Goal: Task Accomplishment & Management: Use online tool/utility

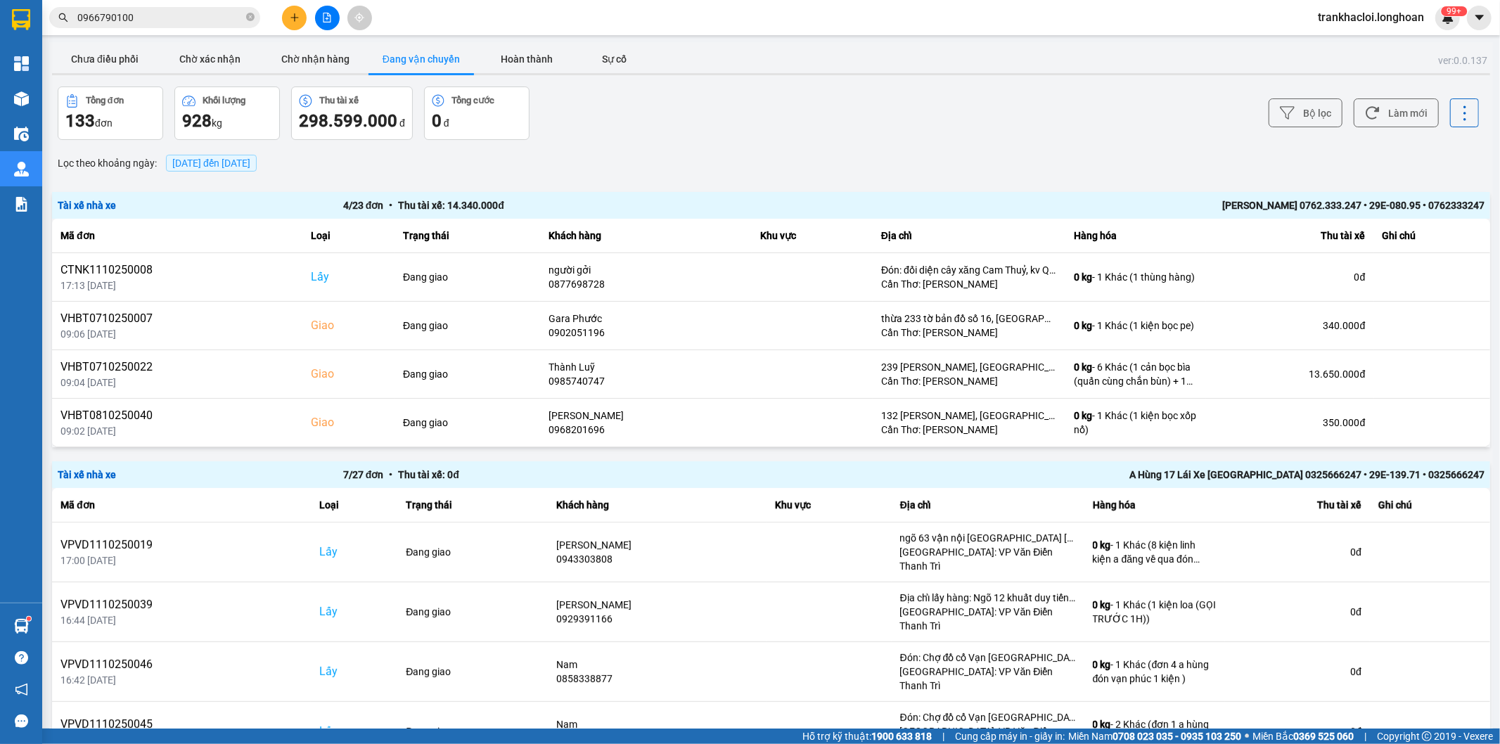
click at [525, 66] on button "Hoàn thành" at bounding box center [526, 59] width 105 height 28
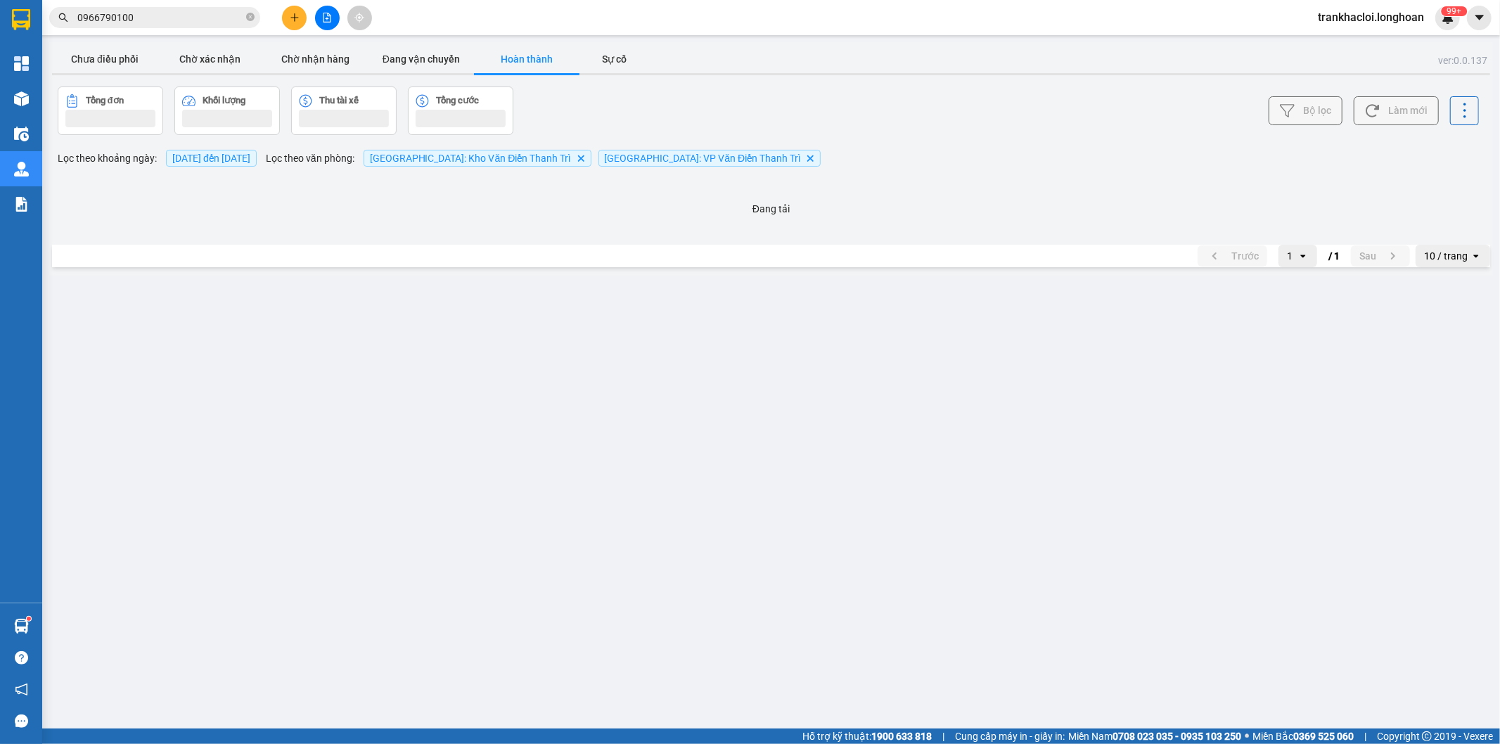
click at [1319, 120] on button "Bộ lọc" at bounding box center [1306, 110] width 74 height 29
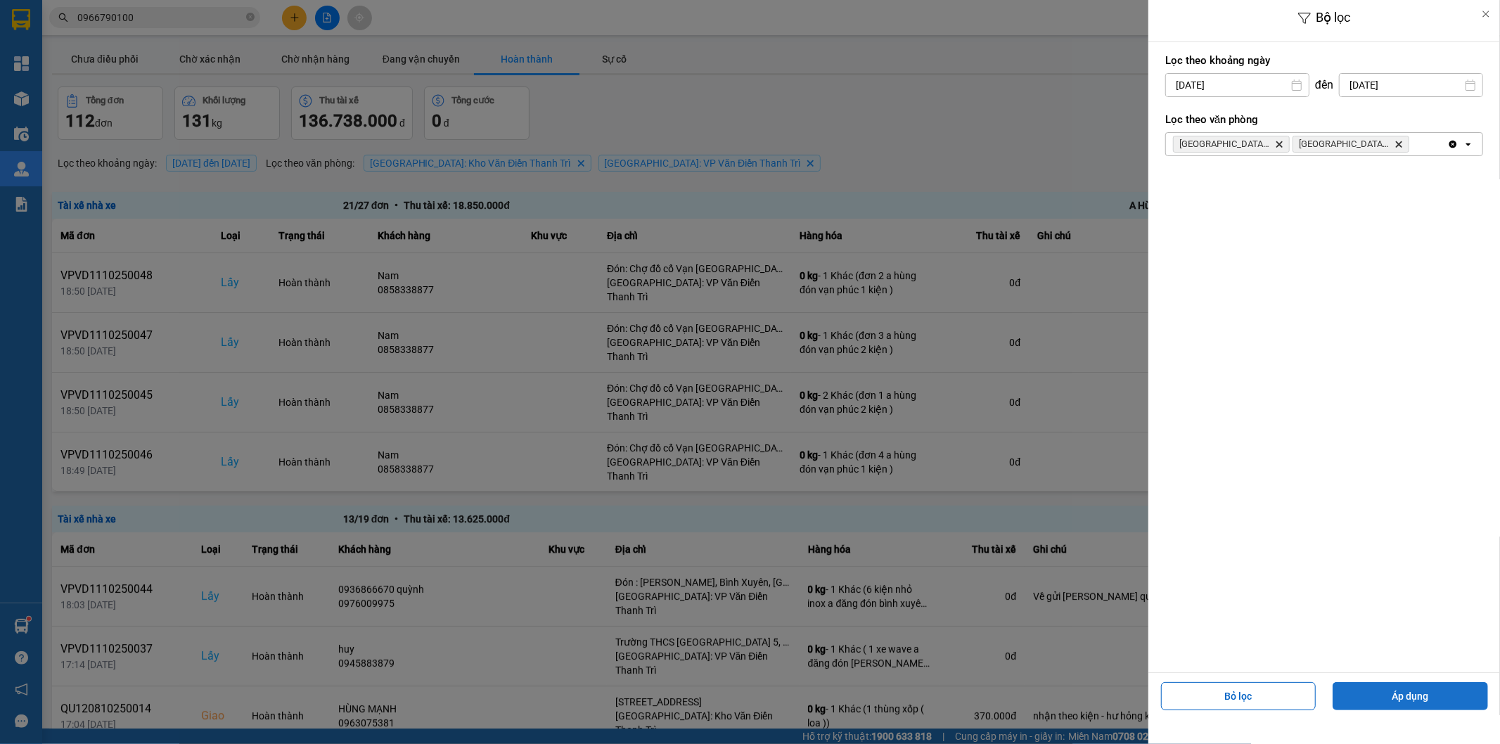
click at [1392, 696] on button "Áp dụng" at bounding box center [1410, 696] width 155 height 28
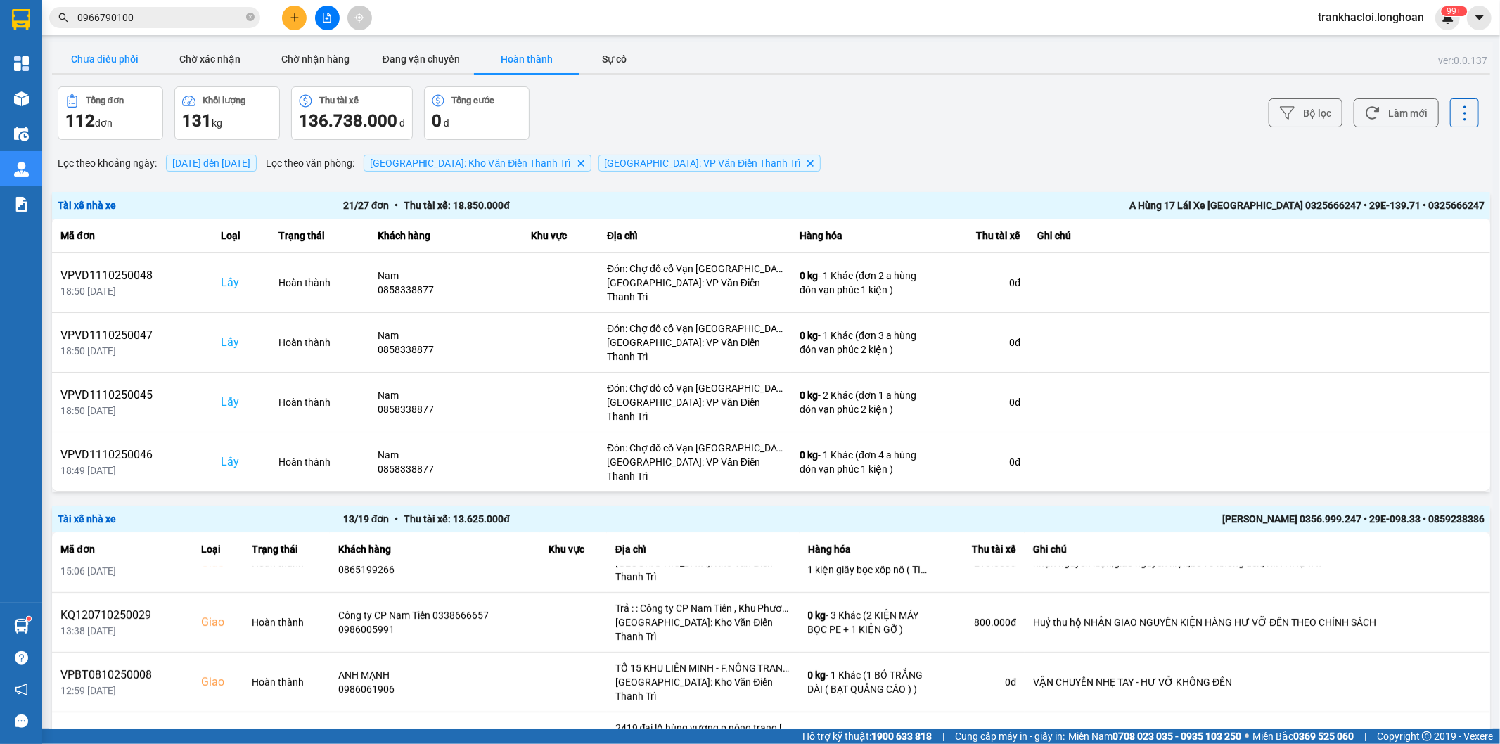
click at [120, 53] on button "Chưa điều phối" at bounding box center [104, 59] width 105 height 28
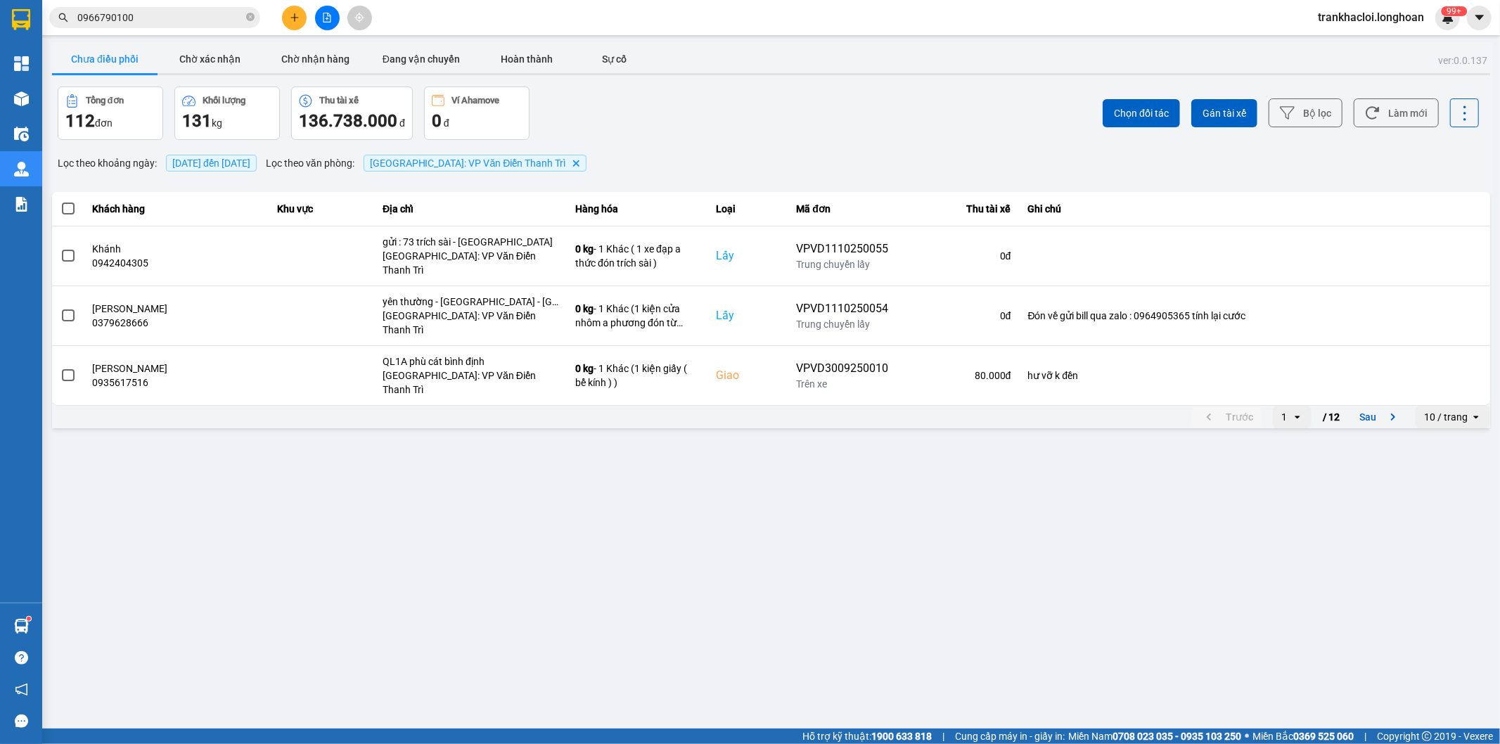
click at [866, 111] on div "Chọn đối tác Gán tài xế Bộ lọc Làm mới" at bounding box center [1124, 113] width 711 height 53
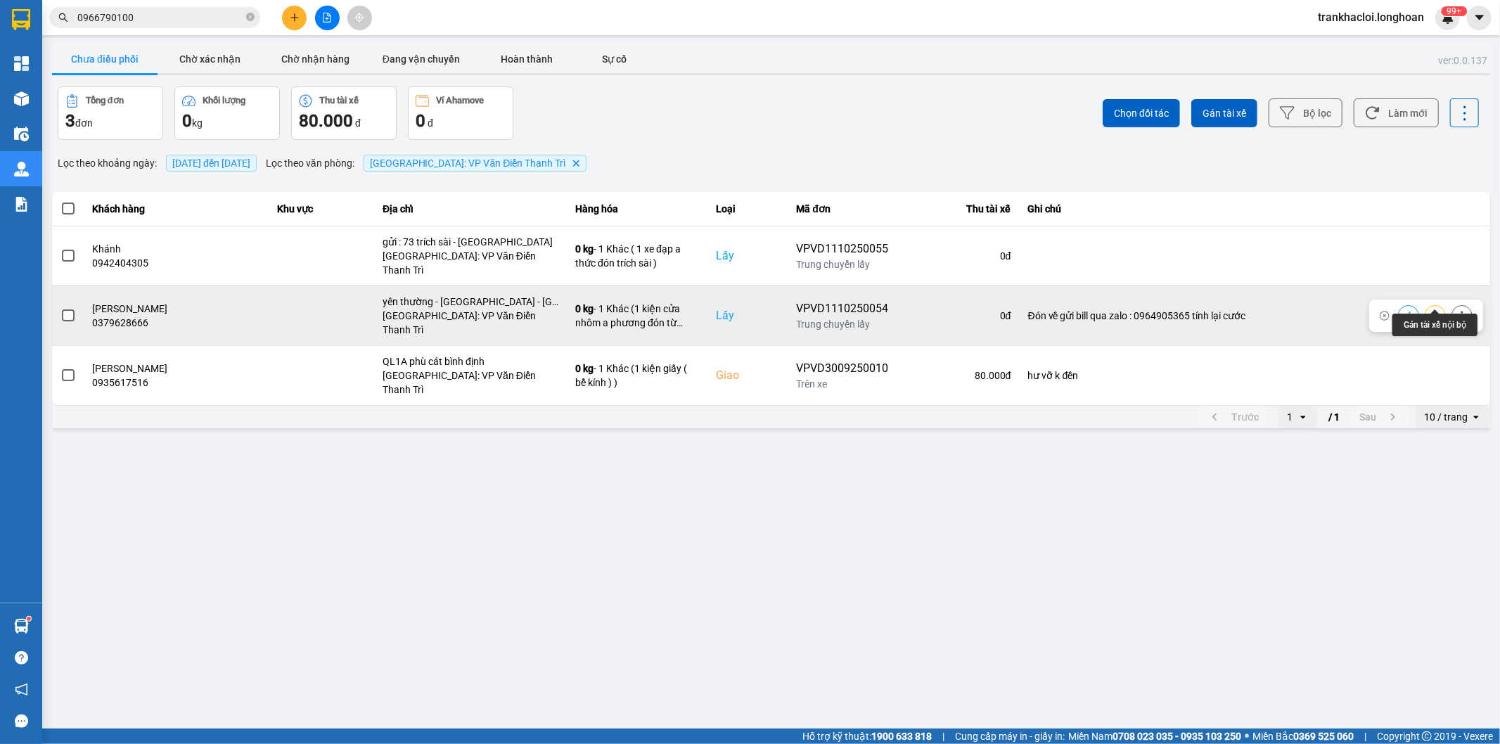
click at [1431, 311] on icon at bounding box center [1435, 316] width 10 height 10
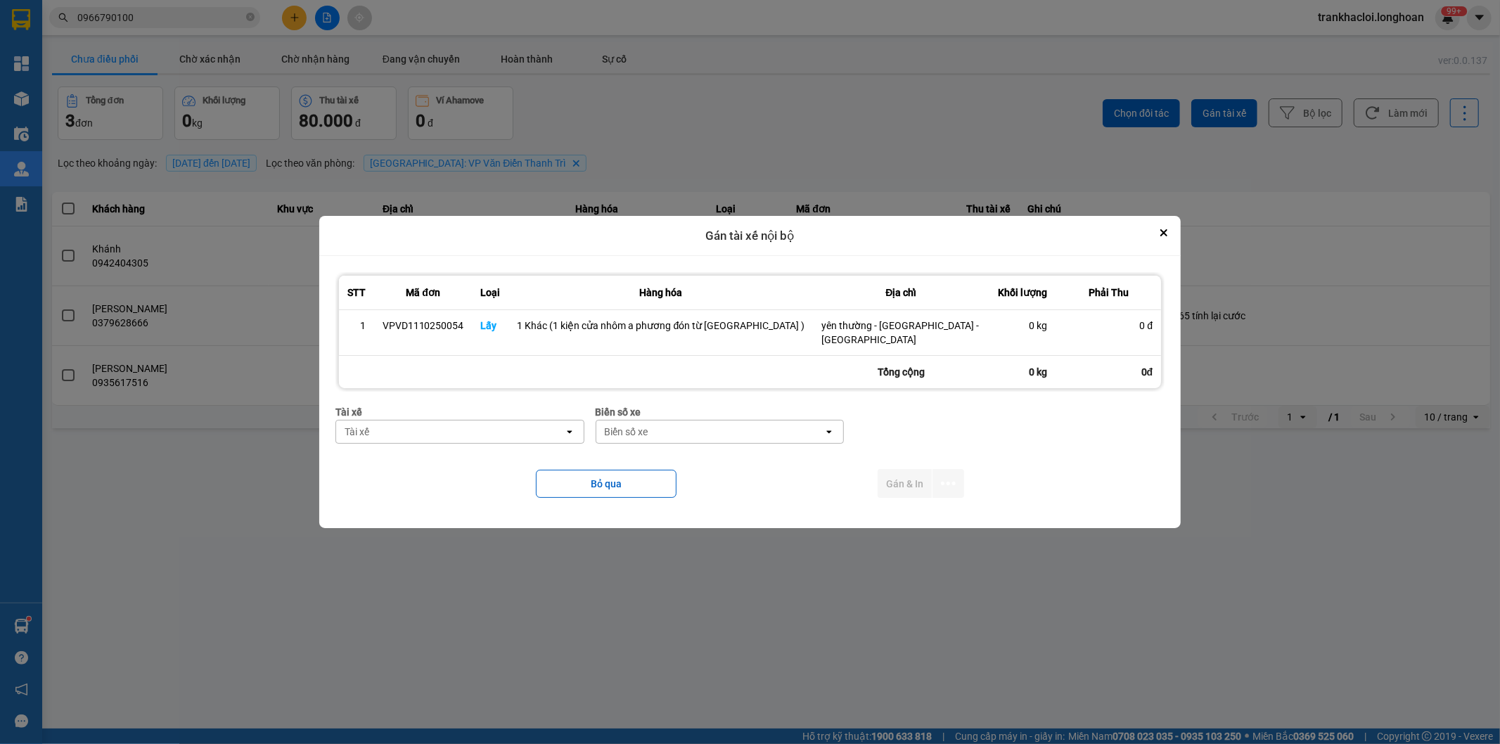
click at [544, 427] on div "Tài xế" at bounding box center [450, 432] width 228 height 23
type input "phươn"
click at [512, 455] on span "0387888247 - [PERSON_NAME] 0337.522.911" at bounding box center [490, 463] width 207 height 28
click at [795, 424] on div "Biển số xe" at bounding box center [712, 432] width 228 height 23
click at [790, 424] on div "Biển số xe" at bounding box center [712, 432] width 228 height 23
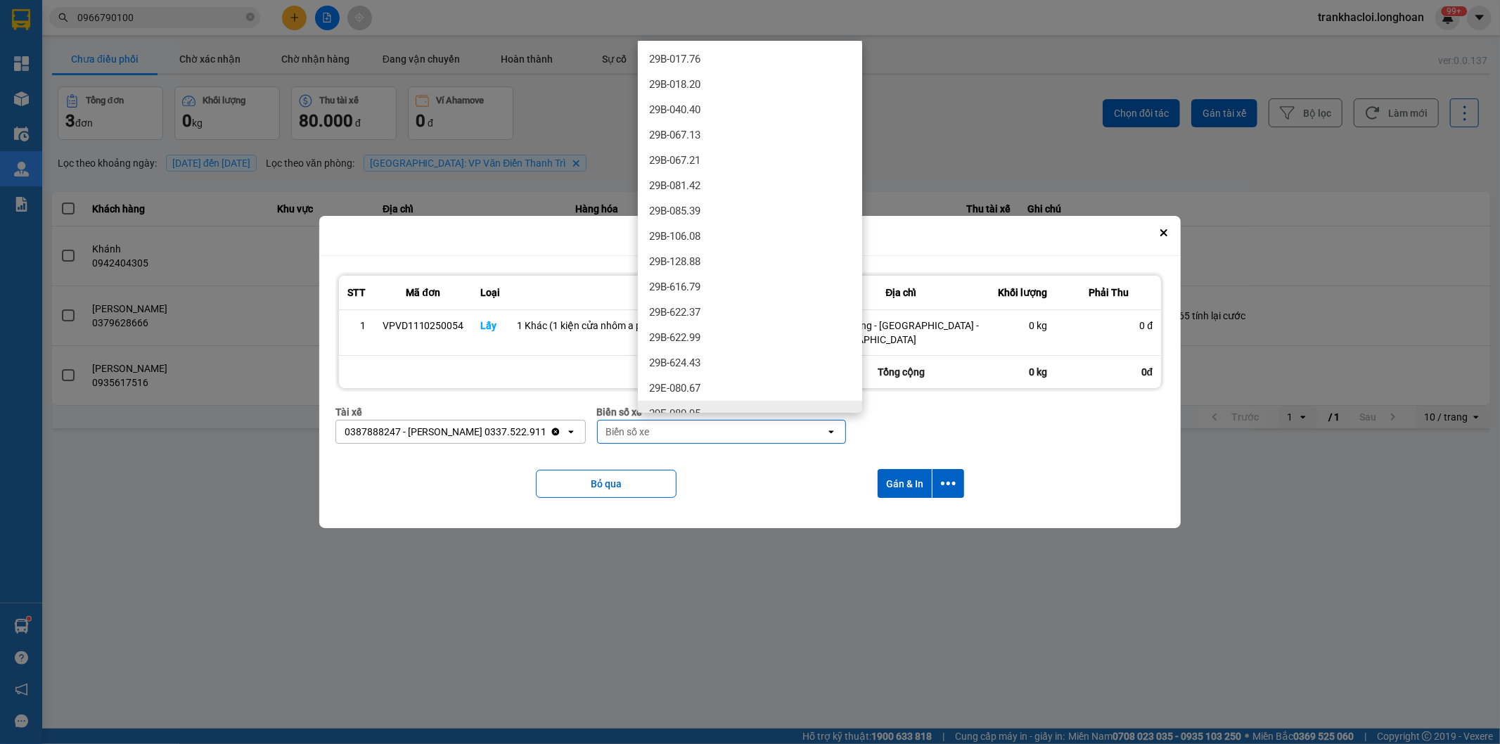
click at [775, 425] on div "Biển số xe" at bounding box center [712, 432] width 228 height 23
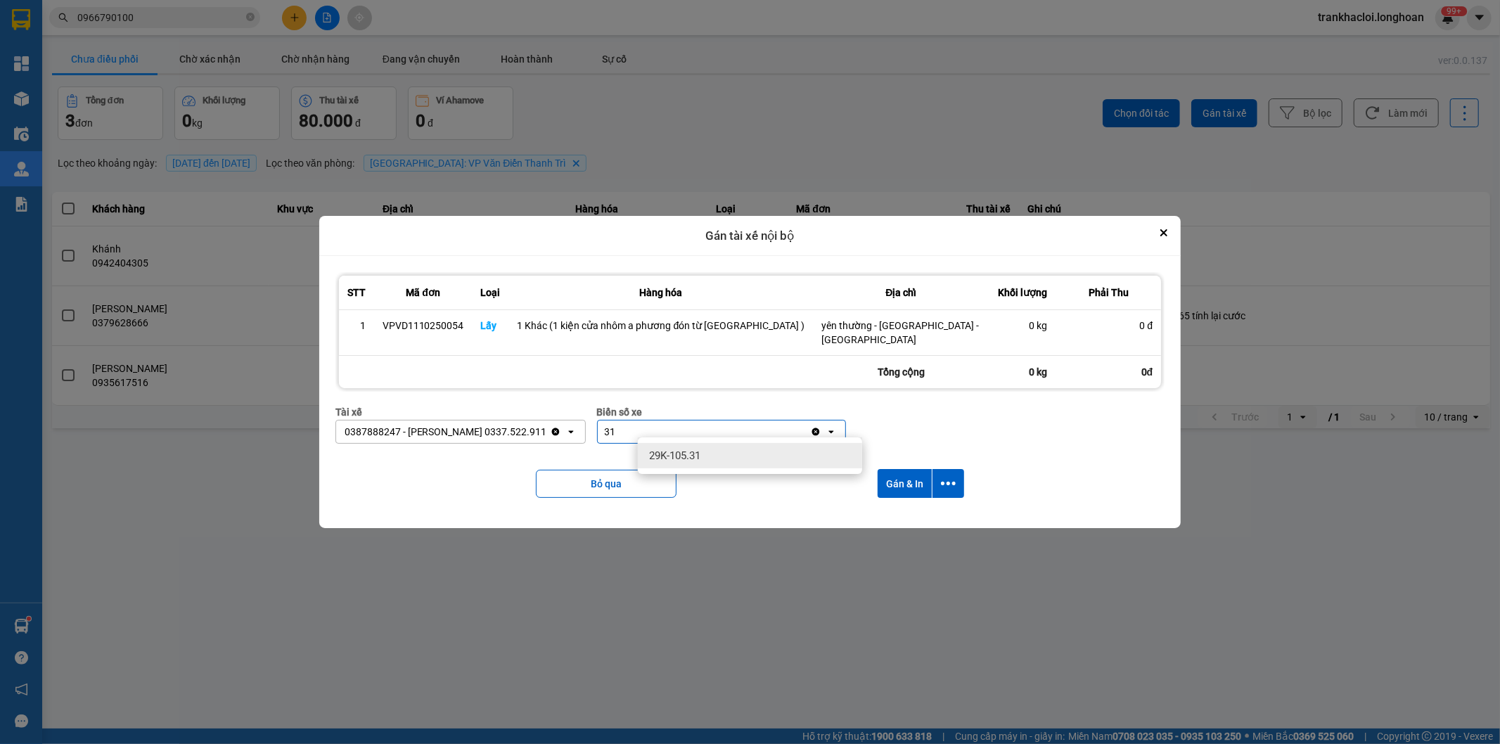
type input "31"
click at [751, 451] on div "29K-105.31" at bounding box center [750, 455] width 224 height 25
click at [933, 474] on button "dialog" at bounding box center [949, 483] width 32 height 29
click at [769, 427] on div "29K-105.31" at bounding box center [704, 432] width 212 height 23
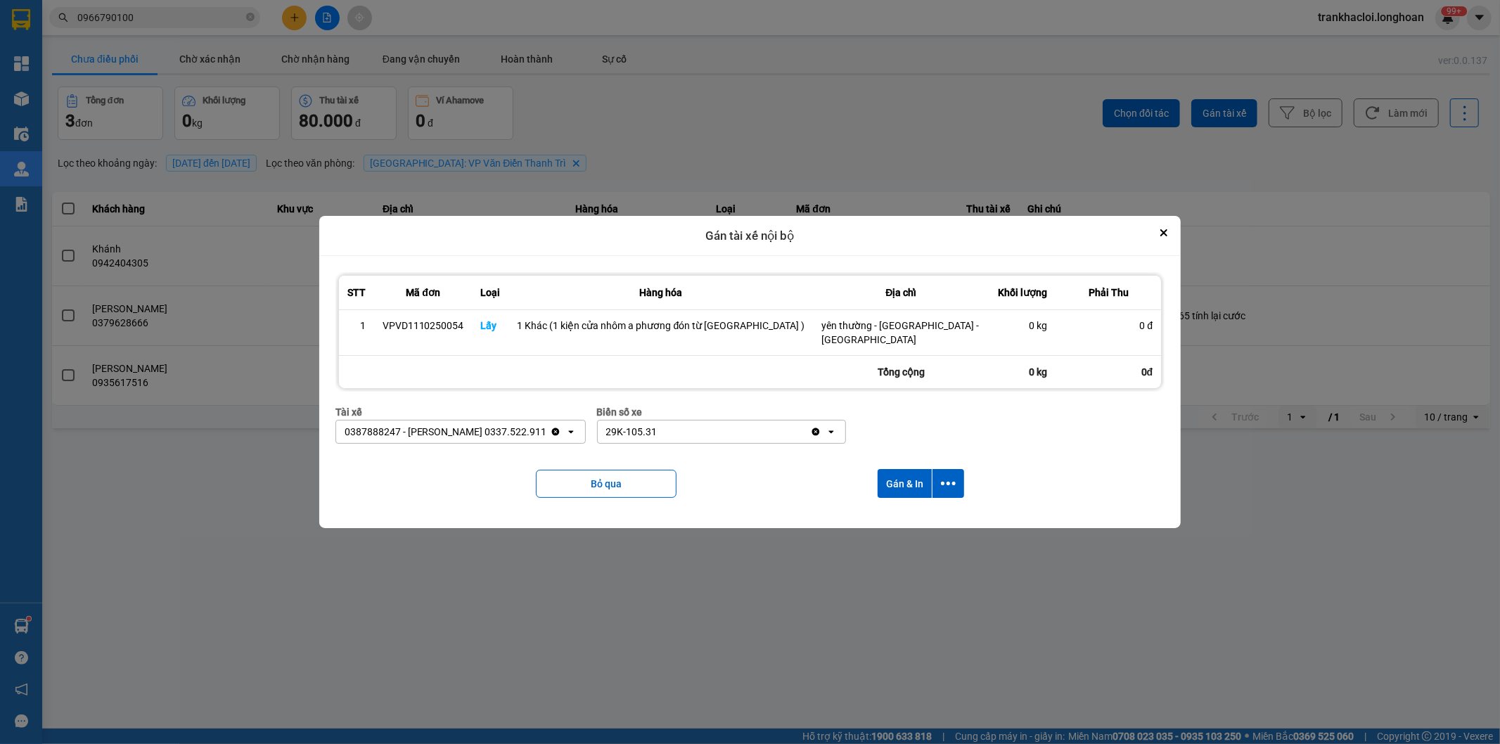
click at [769, 427] on div "29K-105.31" at bounding box center [704, 432] width 212 height 23
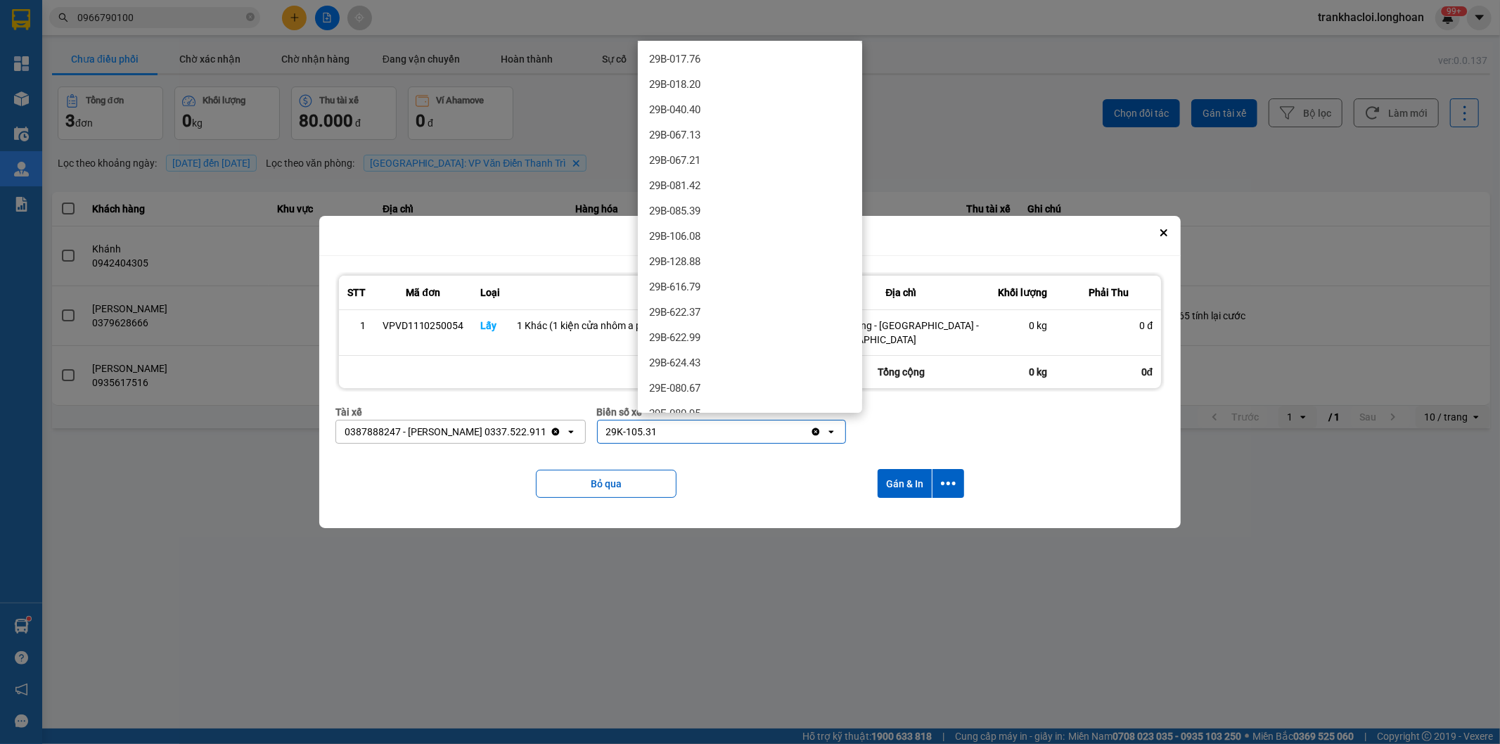
scroll to position [1274, 0]
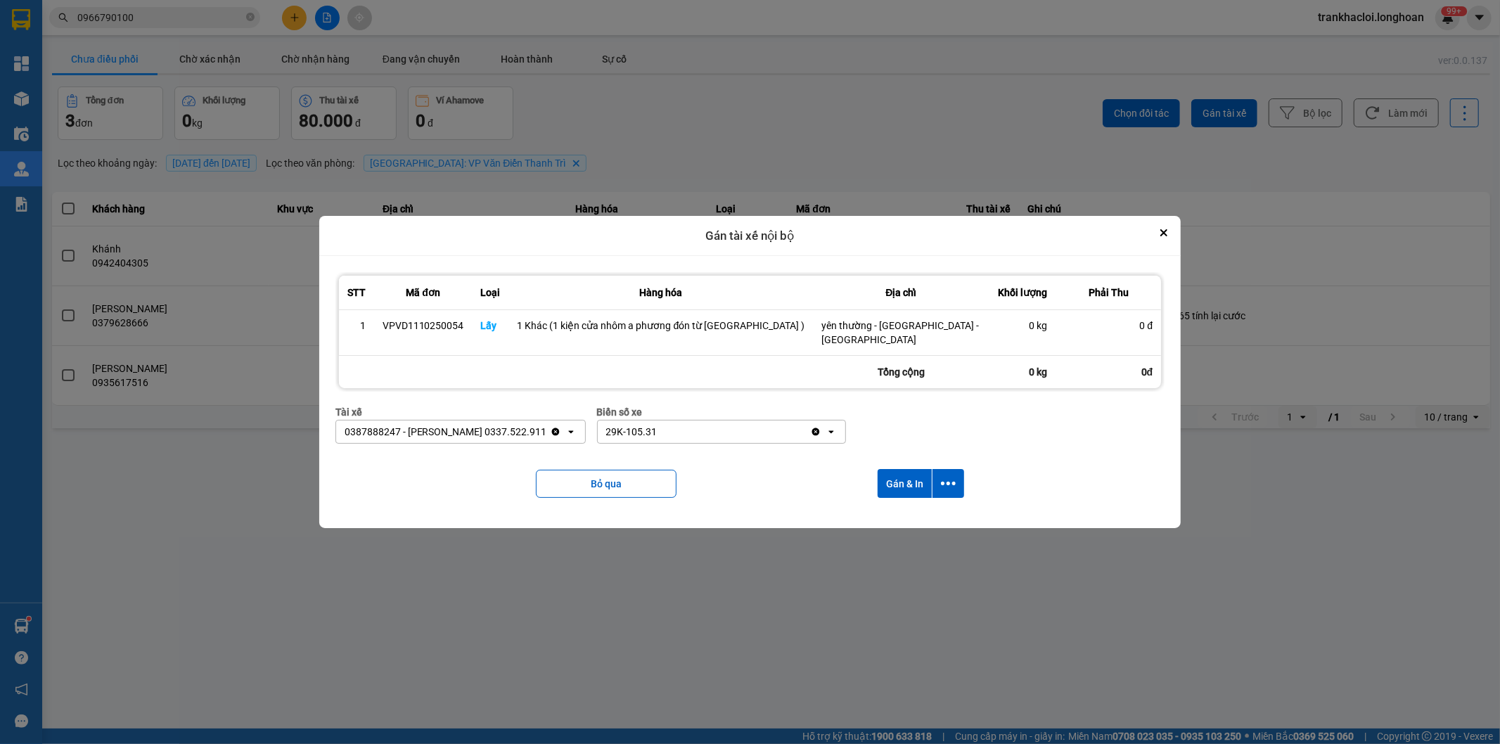
click at [743, 466] on div "Bỏ qua Gán & In" at bounding box center [750, 483] width 830 height 57
drag, startPoint x: 941, startPoint y: 439, endPoint x: 947, endPoint y: 483, distance: 44.8
click at [942, 439] on div "Tài xế 0387888247 - [PERSON_NAME] 0337.522.911 Clear value open Biển số xe 29K-…" at bounding box center [750, 429] width 830 height 51
click at [944, 480] on button "dialog" at bounding box center [949, 483] width 32 height 29
click at [878, 522] on span "Chỉ gán tài" at bounding box center [879, 515] width 46 height 14
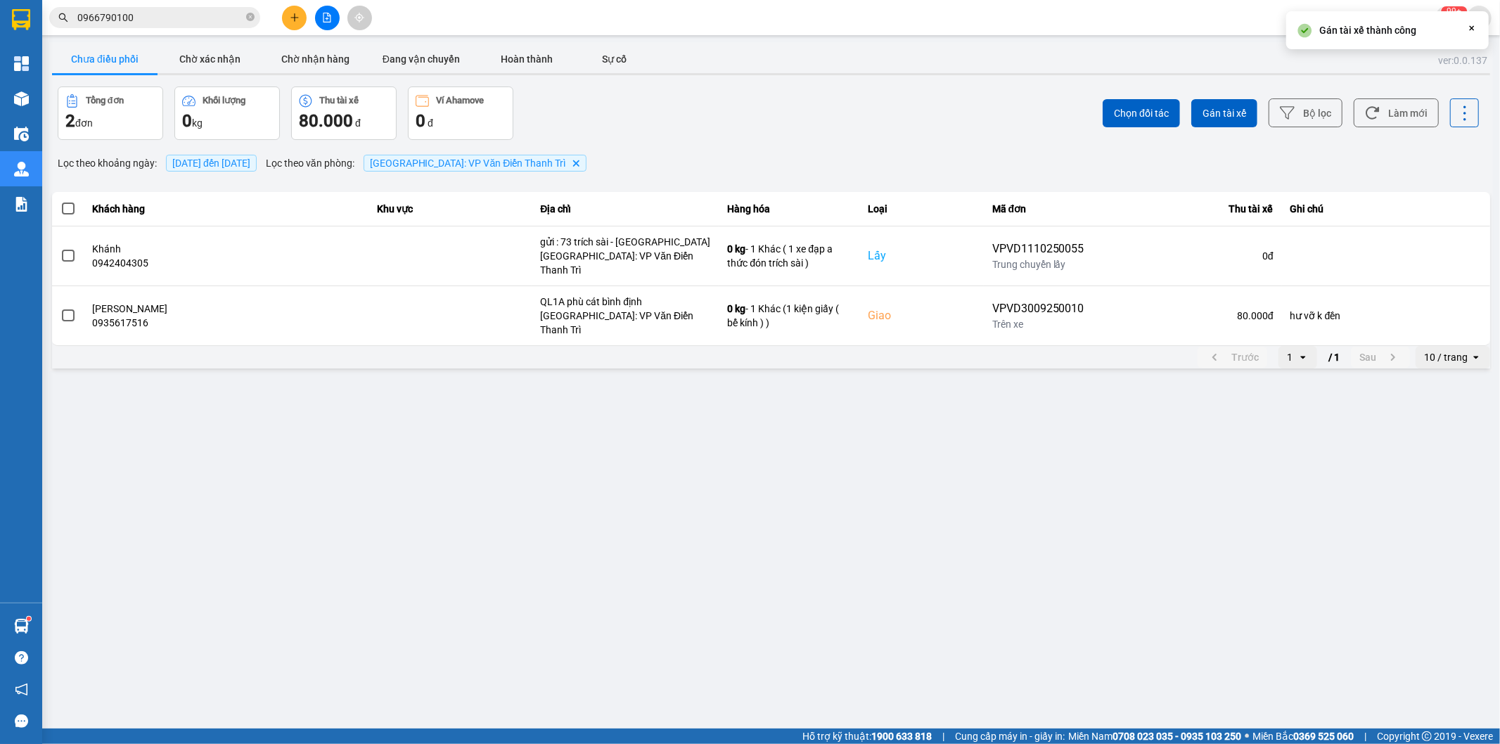
click at [514, 409] on main "ver: 0.0.137 Chưa điều phối Chờ xác nhận Chờ nhận hàng Đang vận chuyển Hoàn thà…" at bounding box center [750, 364] width 1500 height 729
click at [881, 158] on div "Lọc theo khoảng ngày : [DATE] đến [DATE] Lọc theo văn phòng : [GEOGRAPHIC_DATA]…" at bounding box center [771, 163] width 1438 height 24
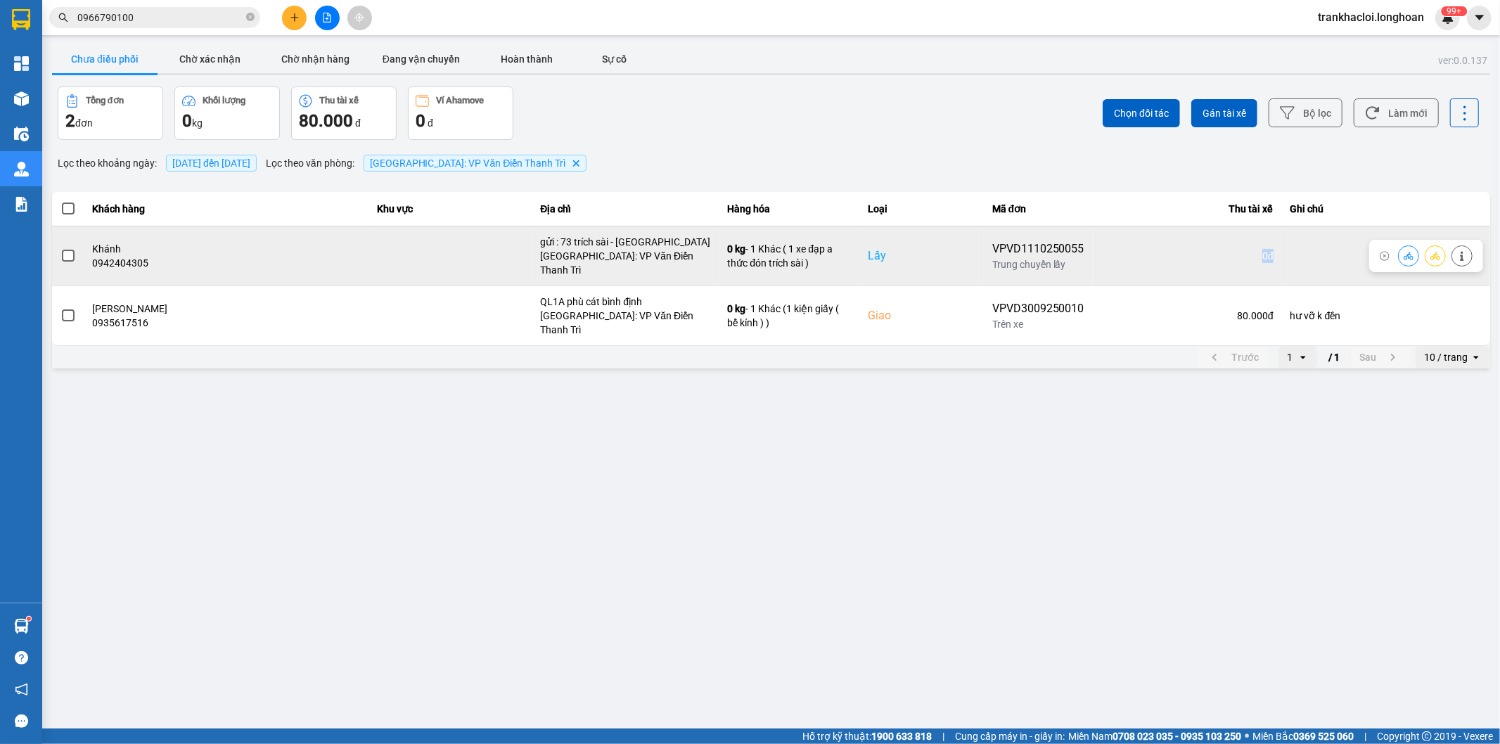
drag, startPoint x: 1243, startPoint y: 249, endPoint x: 1257, endPoint y: 249, distance: 14.8
click at [1257, 249] on td "0 đ" at bounding box center [1187, 256] width 189 height 60
click at [1250, 252] on div "0 đ" at bounding box center [1187, 256] width 172 height 14
click at [1247, 252] on div "0 đ" at bounding box center [1187, 256] width 172 height 14
drag, startPoint x: 1245, startPoint y: 251, endPoint x: 1253, endPoint y: 251, distance: 7.7
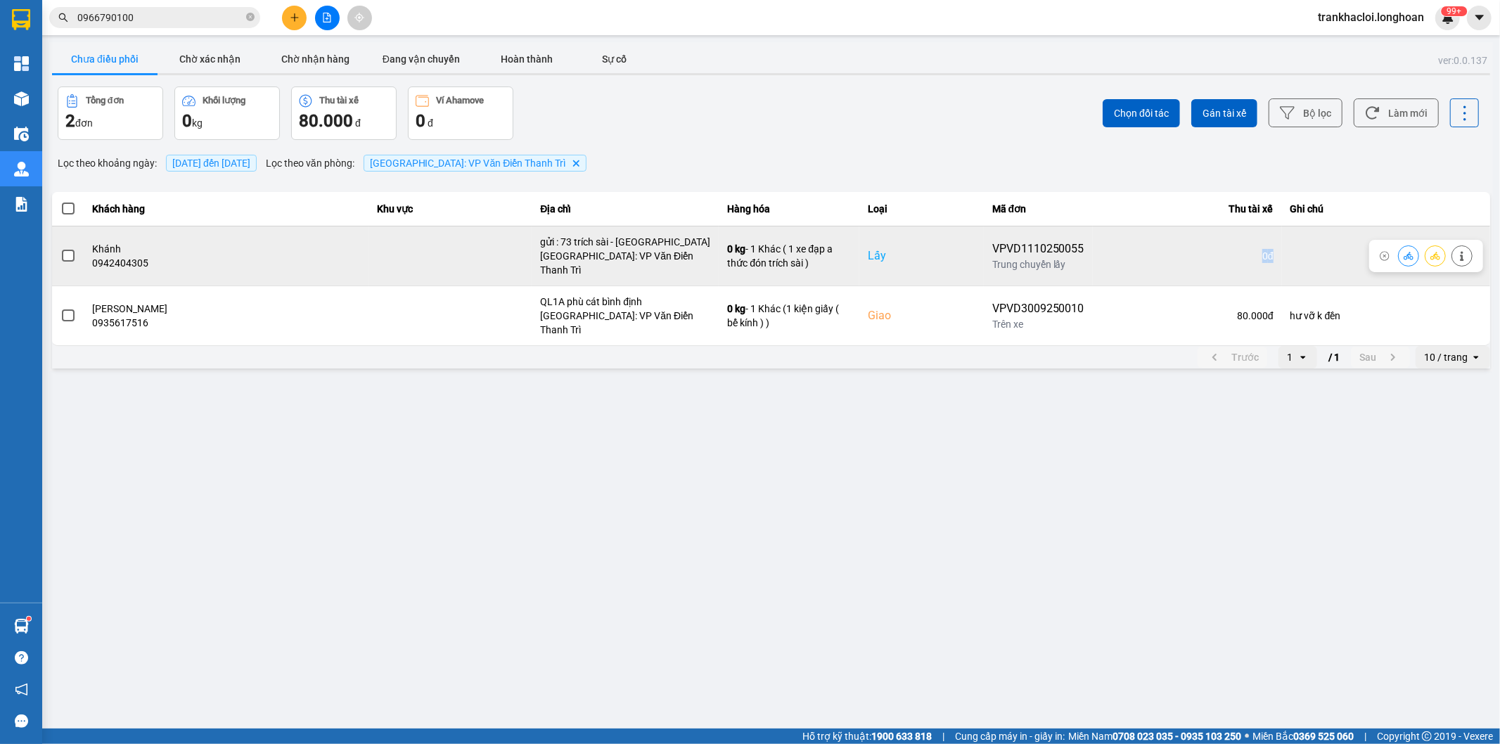
click at [1253, 251] on div "0 đ" at bounding box center [1187, 256] width 172 height 14
click at [1249, 255] on div "0 đ" at bounding box center [1187, 256] width 172 height 14
drag, startPoint x: 1243, startPoint y: 252, endPoint x: 1253, endPoint y: 250, distance: 10.8
click at [1253, 250] on div "0 đ" at bounding box center [1187, 256] width 172 height 14
click at [1248, 254] on div "0 đ" at bounding box center [1187, 256] width 172 height 14
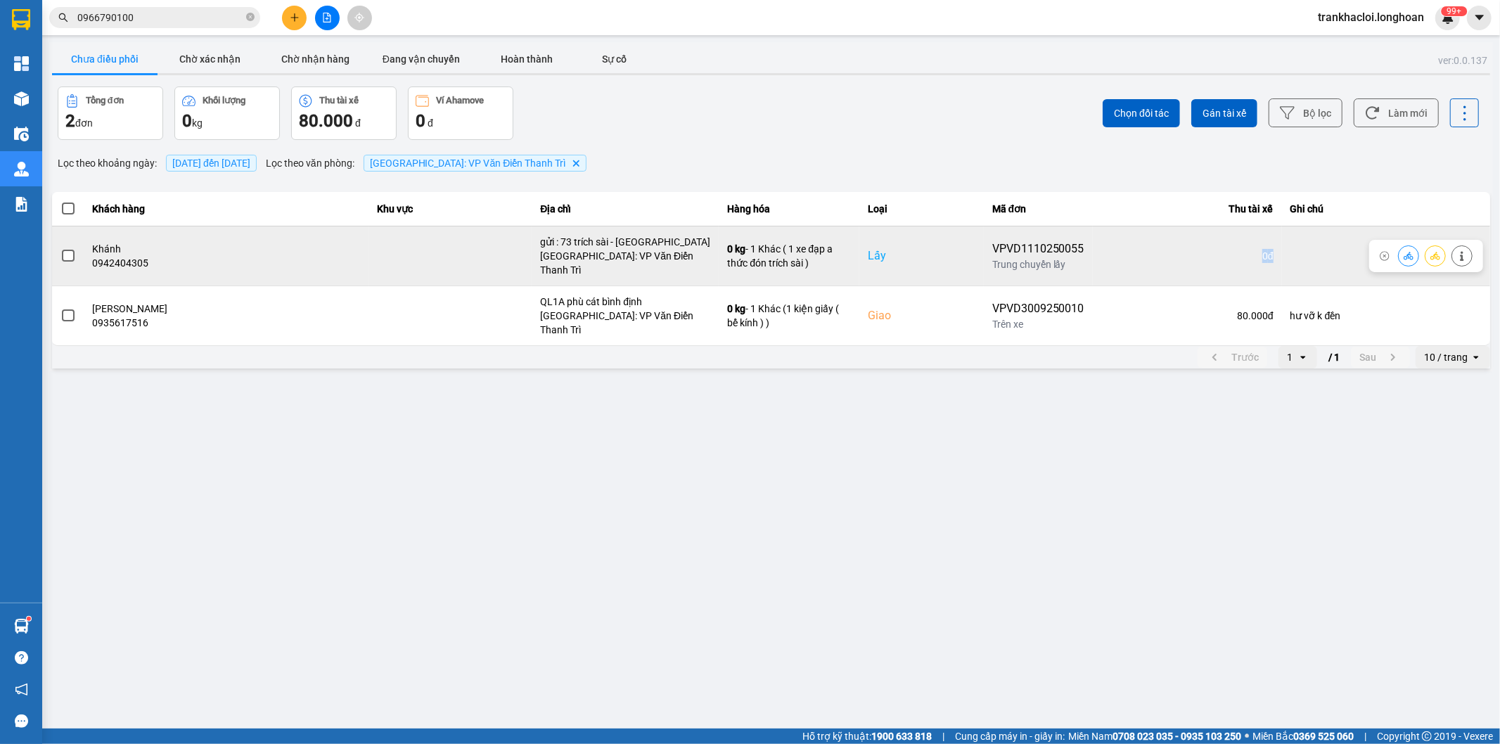
drag, startPoint x: 1245, startPoint y: 252, endPoint x: 1255, endPoint y: 252, distance: 9.1
click at [1255, 252] on td "0 đ" at bounding box center [1187, 256] width 189 height 60
click at [1248, 252] on div "0 đ" at bounding box center [1187, 256] width 172 height 14
click at [1245, 252] on div "0 đ" at bounding box center [1187, 256] width 172 height 14
click at [1252, 251] on div "0 đ" at bounding box center [1187, 256] width 172 height 14
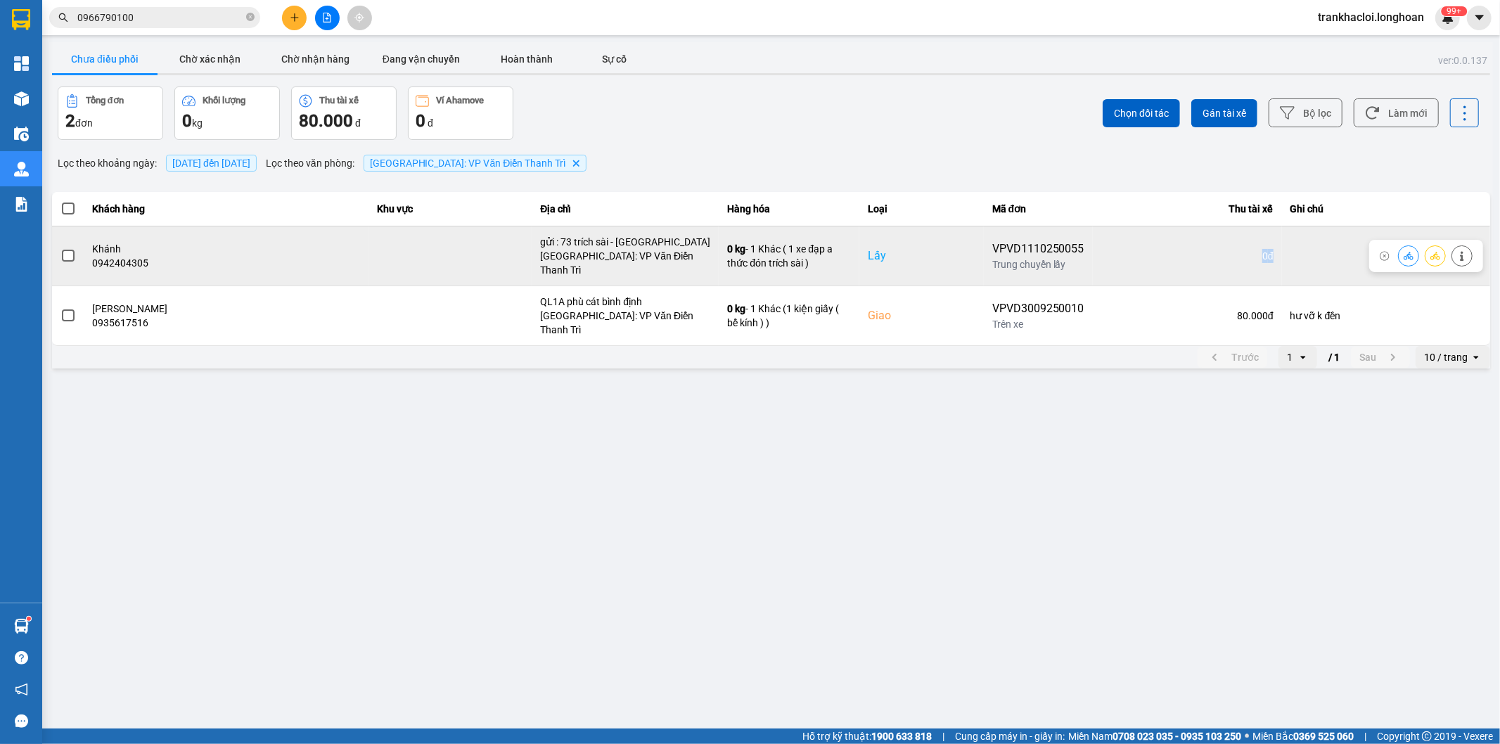
click at [1243, 253] on div "0 đ" at bounding box center [1187, 256] width 172 height 14
click at [1245, 250] on div "0 đ" at bounding box center [1187, 256] width 172 height 14
drag, startPoint x: 1245, startPoint y: 250, endPoint x: 1253, endPoint y: 250, distance: 8.4
click at [1253, 250] on div "0 đ" at bounding box center [1187, 256] width 172 height 14
click at [1243, 251] on div "0 đ" at bounding box center [1187, 256] width 172 height 14
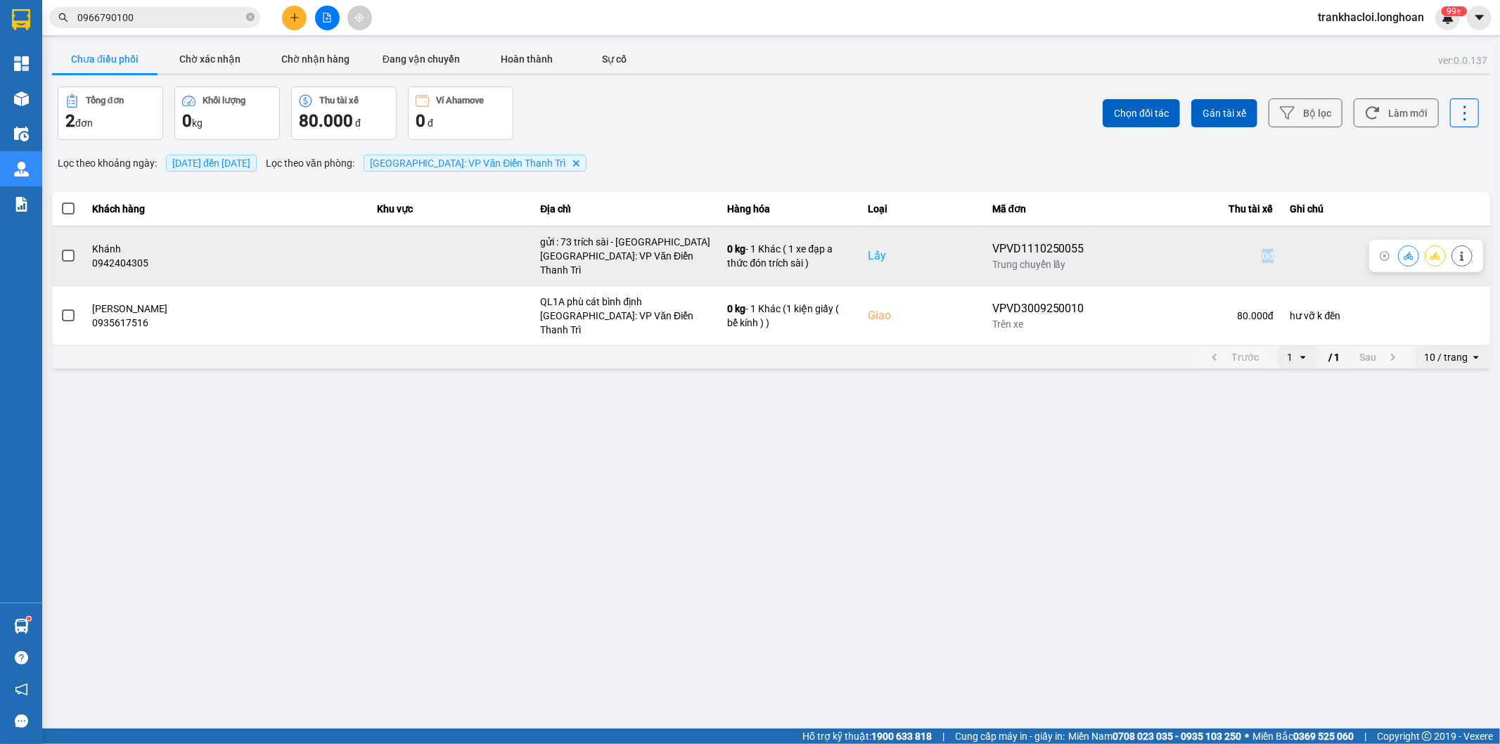
drag, startPoint x: 1243, startPoint y: 250, endPoint x: 1253, endPoint y: 250, distance: 9.8
click at [1253, 250] on div "0 đ" at bounding box center [1187, 256] width 172 height 14
click at [1243, 250] on div "0 đ" at bounding box center [1187, 256] width 172 height 14
click at [1241, 250] on div "0 đ" at bounding box center [1187, 256] width 172 height 14
click at [1250, 249] on div "0 đ" at bounding box center [1187, 256] width 172 height 14
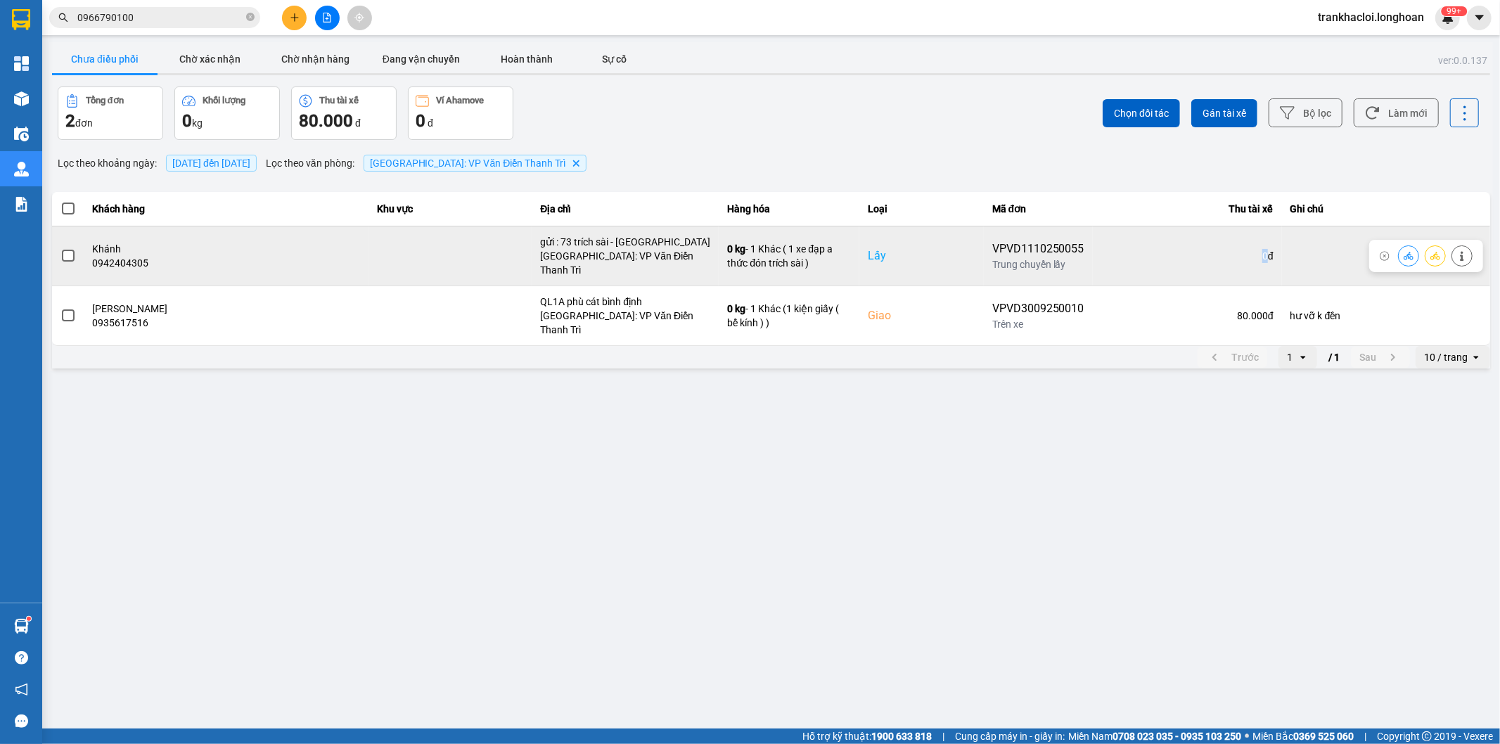
click at [1246, 249] on div "0 đ" at bounding box center [1187, 256] width 172 height 14
drag, startPoint x: 1245, startPoint y: 251, endPoint x: 1255, endPoint y: 251, distance: 9.8
click at [1255, 251] on td "0 đ" at bounding box center [1187, 256] width 189 height 60
click at [1243, 251] on div "0 đ" at bounding box center [1187, 256] width 172 height 14
click at [1248, 250] on div "0 đ" at bounding box center [1187, 256] width 172 height 14
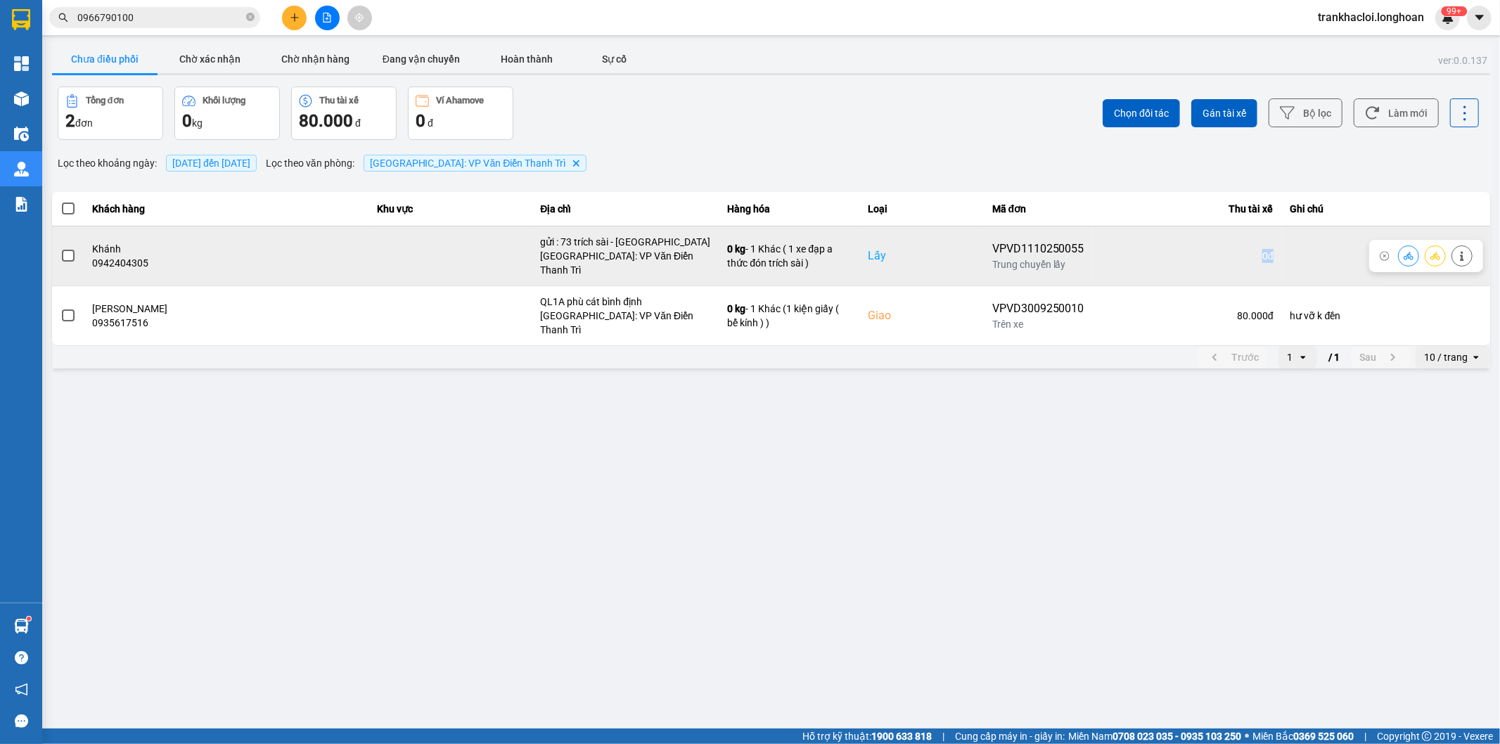
click at [1248, 251] on div "0 đ" at bounding box center [1187, 256] width 172 height 14
click at [1260, 251] on td "0 đ" at bounding box center [1187, 256] width 189 height 60
click at [1430, 251] on icon at bounding box center [1435, 256] width 10 height 10
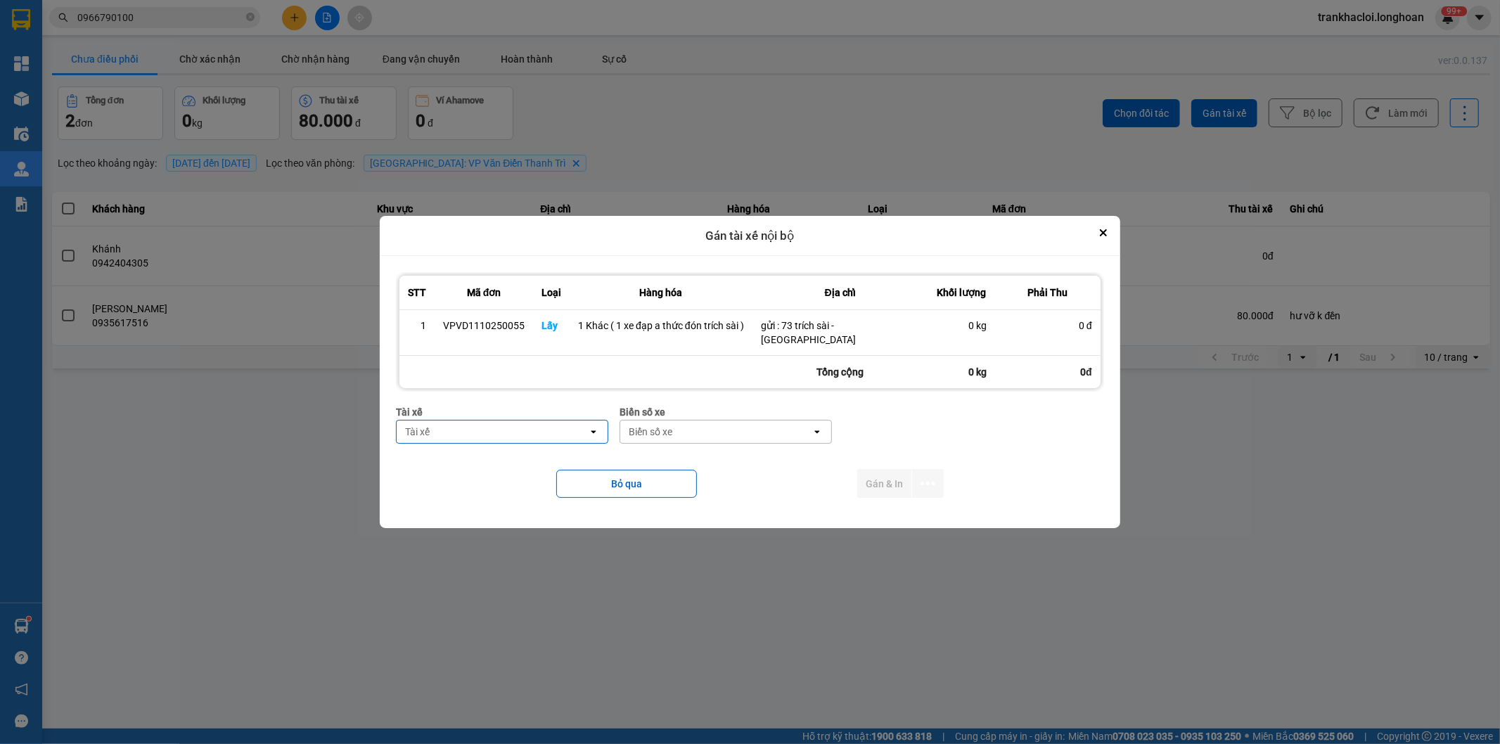
click at [515, 430] on div "Tài xế" at bounding box center [492, 432] width 191 height 23
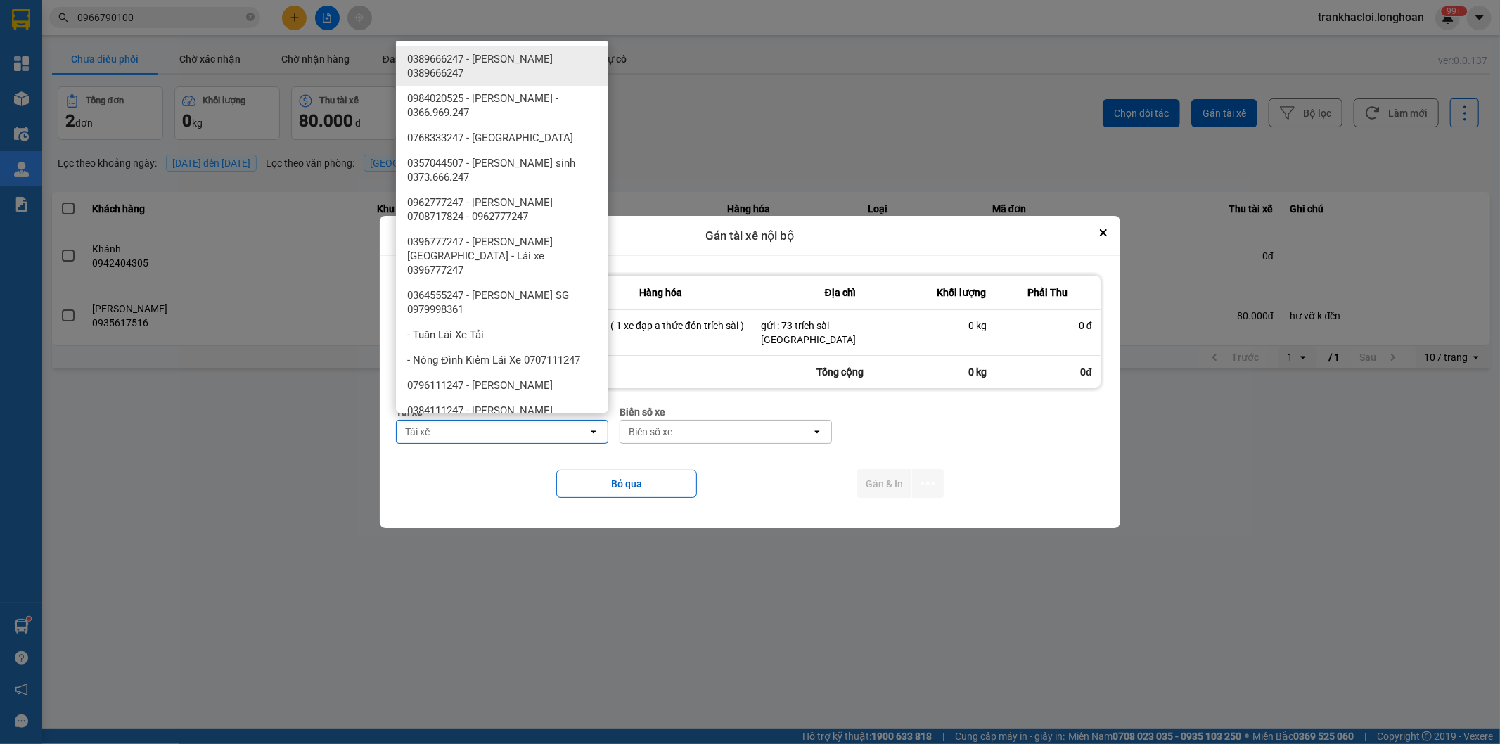
click at [515, 430] on div "Tài xế" at bounding box center [492, 432] width 191 height 23
type input "h"
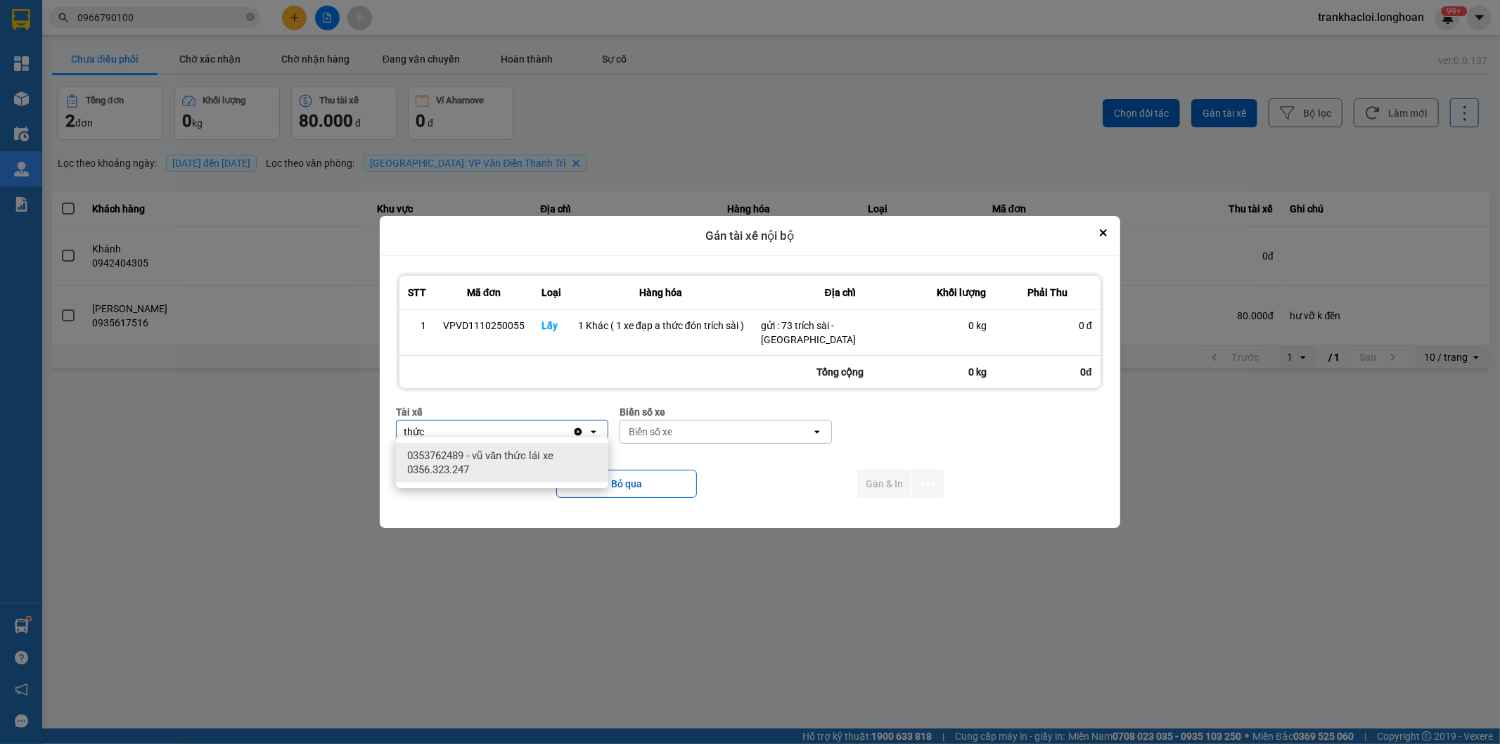
type input "thức"
drag, startPoint x: 520, startPoint y: 460, endPoint x: 560, endPoint y: 458, distance: 40.1
click at [525, 461] on span "0353762489 - vũ văn thức lái xe 0356.323.247" at bounding box center [505, 463] width 196 height 28
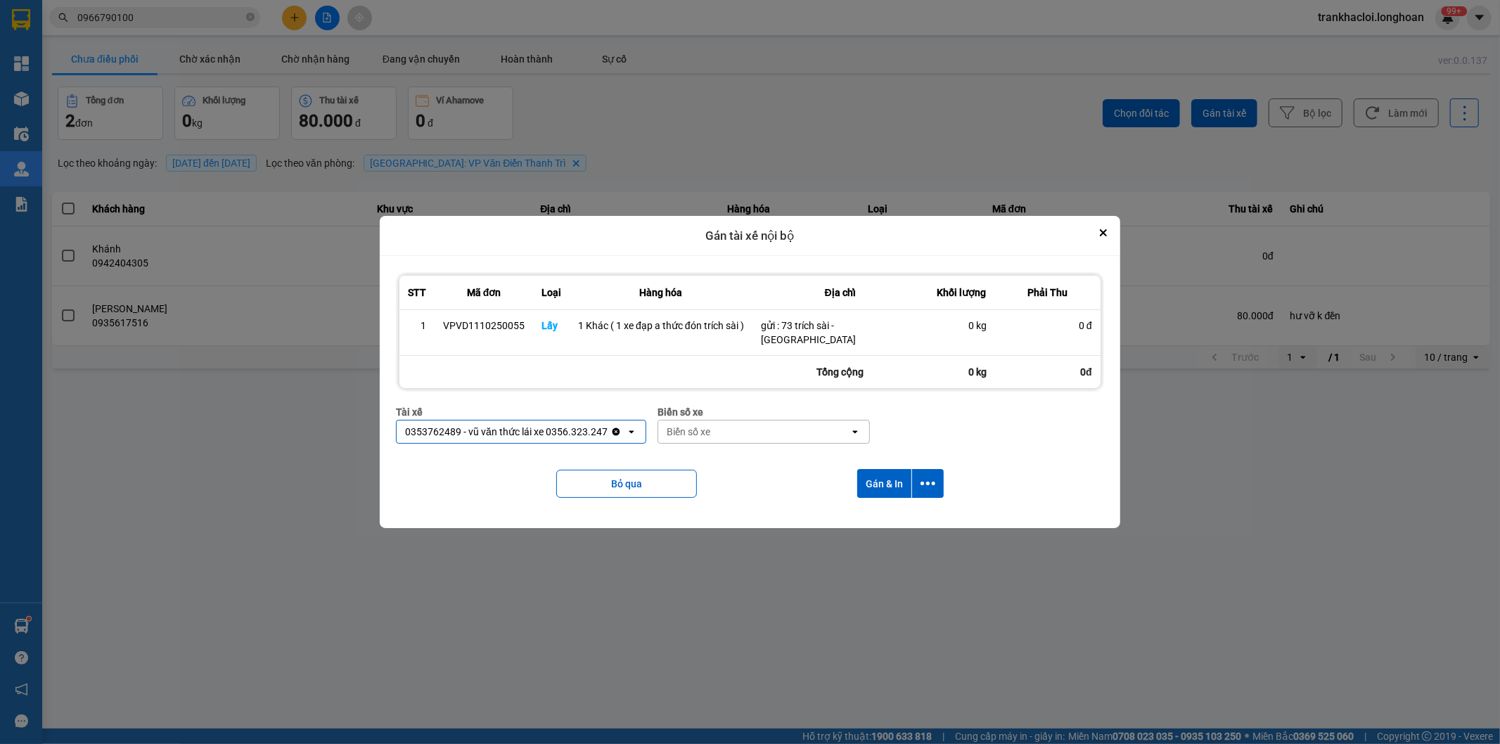
click at [701, 430] on div "Biển số xe" at bounding box center [689, 432] width 44 height 14
type input "45"
click at [754, 457] on div "29E-121.45" at bounding box center [762, 455] width 212 height 25
click at [756, 477] on div "Bỏ qua Gán & In" at bounding box center [750, 483] width 708 height 57
click at [923, 482] on icon "dialog" at bounding box center [928, 483] width 15 height 15
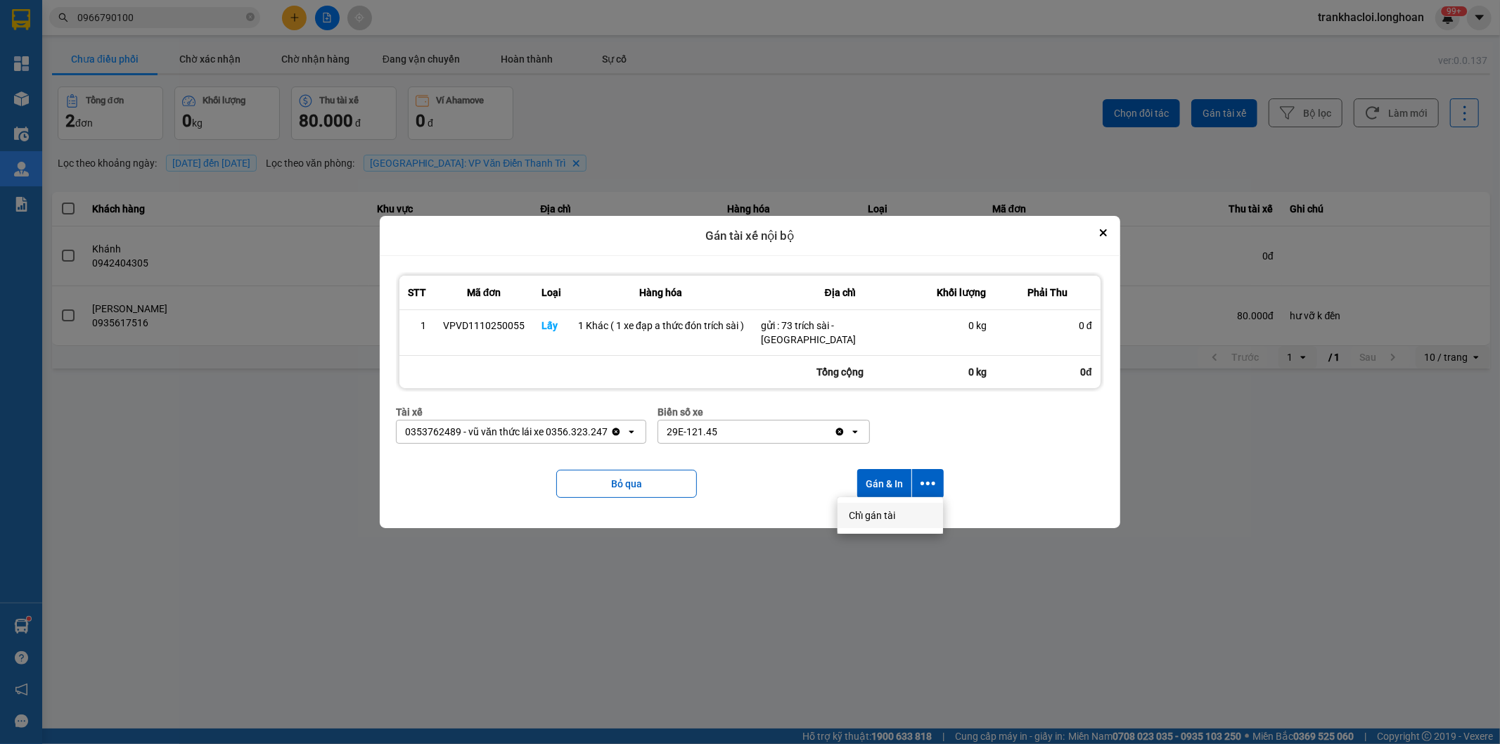
click at [894, 521] on span "Chỉ gán tài" at bounding box center [872, 515] width 46 height 14
